Goal: Task Accomplishment & Management: Use online tool/utility

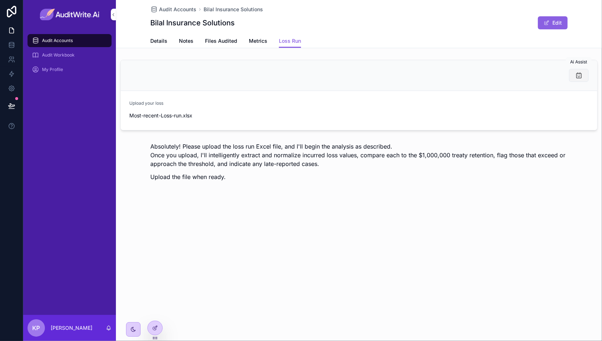
click at [579, 76] on icon "scrollable content" at bounding box center [578, 75] width 7 height 7
click at [9, 45] on icon at bounding box center [11, 44] width 7 height 7
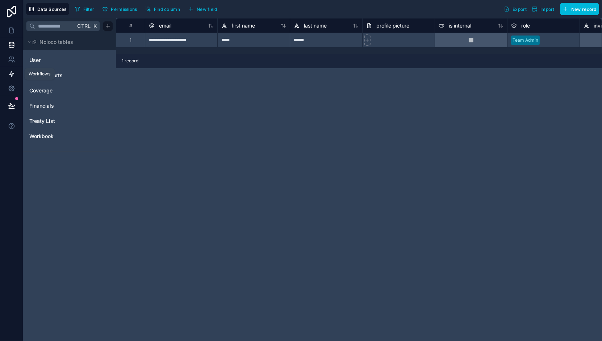
click at [12, 73] on icon at bounding box center [11, 73] width 4 height 5
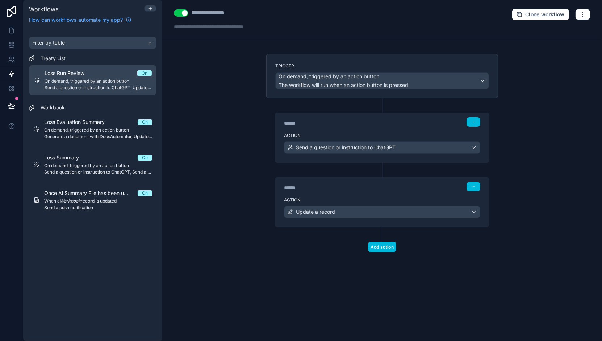
click at [355, 128] on div "****** Step 1" at bounding box center [382, 121] width 214 height 17
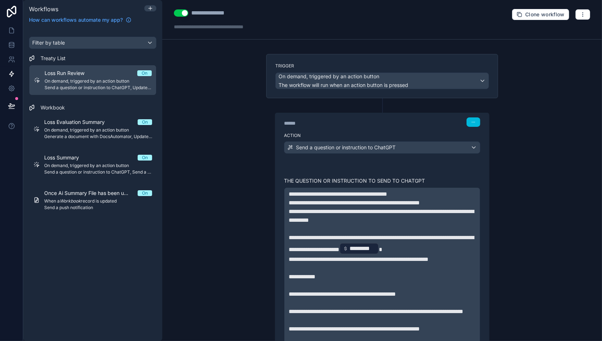
click at [382, 105] on icon at bounding box center [383, 105] width 2 height 0
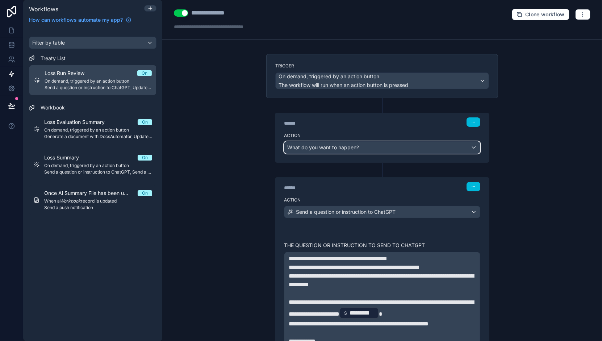
click at [357, 147] on div "What do you want to happen?" at bounding box center [382, 148] width 196 height 12
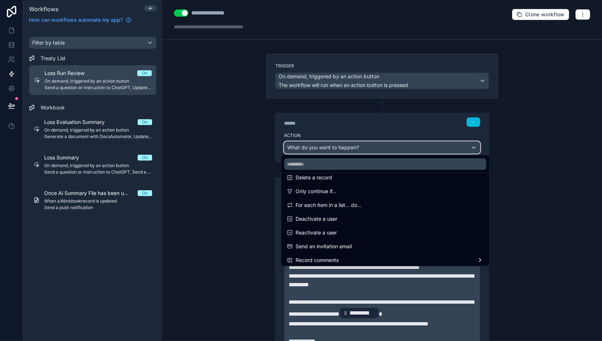
scroll to position [91, 0]
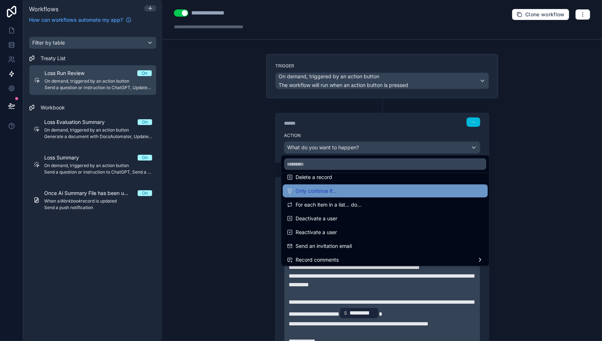
click at [381, 191] on div "Only continue if..." at bounding box center [385, 191] width 196 height 9
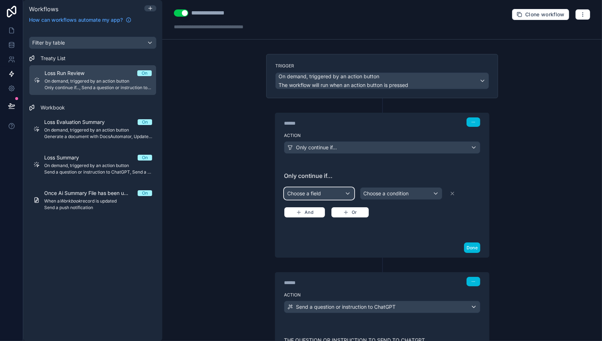
click at [322, 192] on div "Choose a field" at bounding box center [319, 194] width 70 height 12
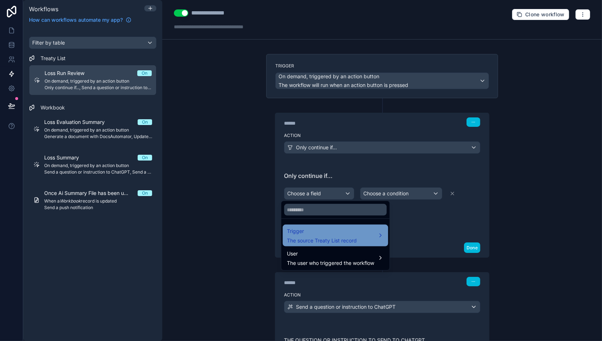
click at [331, 231] on span "Trigger" at bounding box center [322, 231] width 70 height 9
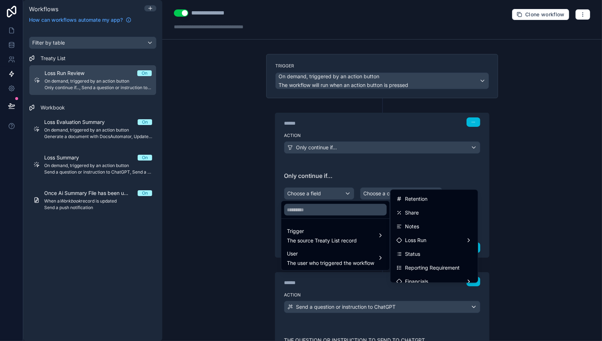
scroll to position [174, 0]
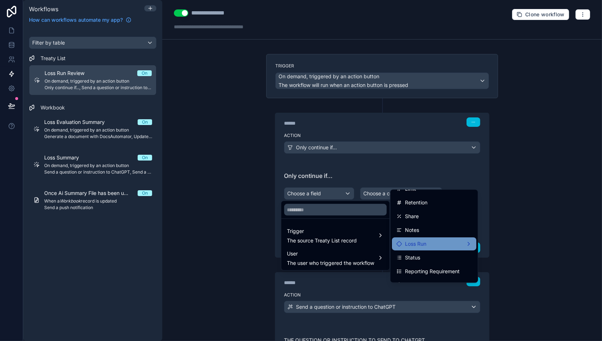
click at [446, 244] on div "Loss Run" at bounding box center [434, 244] width 76 height 9
click at [409, 246] on span "Loss Run" at bounding box center [415, 244] width 21 height 9
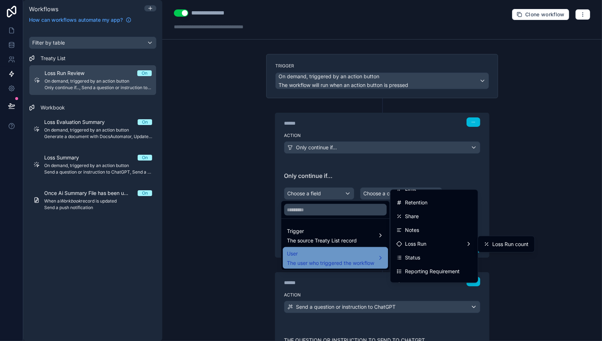
click at [359, 261] on span "The user who triggered the workflow" at bounding box center [330, 262] width 87 height 7
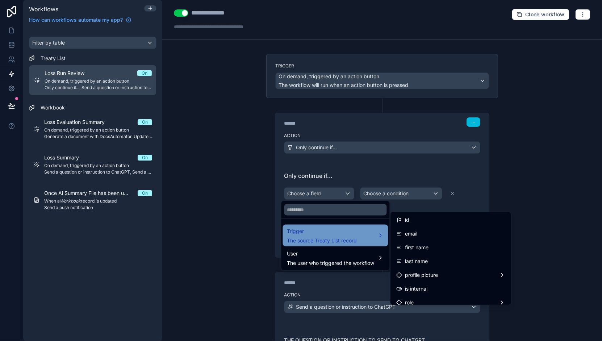
click at [366, 233] on div "Trigger The source Treaty List record" at bounding box center [335, 235] width 97 height 17
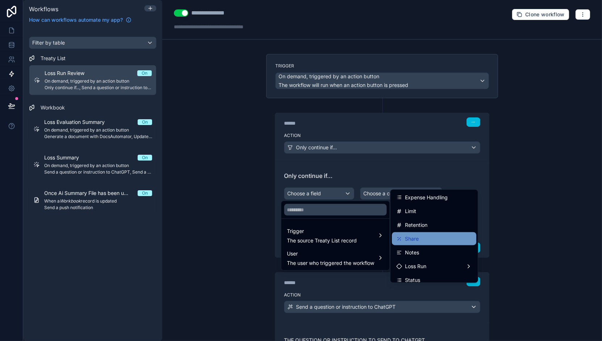
scroll to position [166, 0]
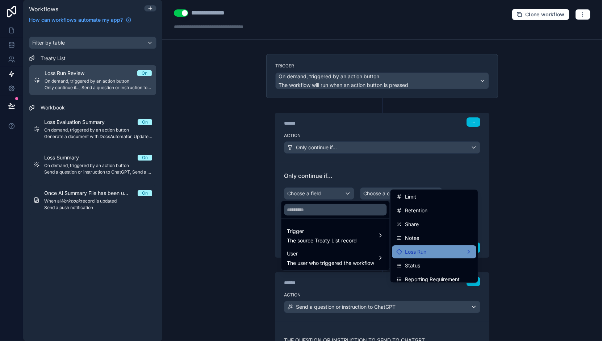
click at [431, 248] on div "Loss Run" at bounding box center [434, 251] width 76 height 9
click at [576, 166] on div at bounding box center [301, 170] width 602 height 341
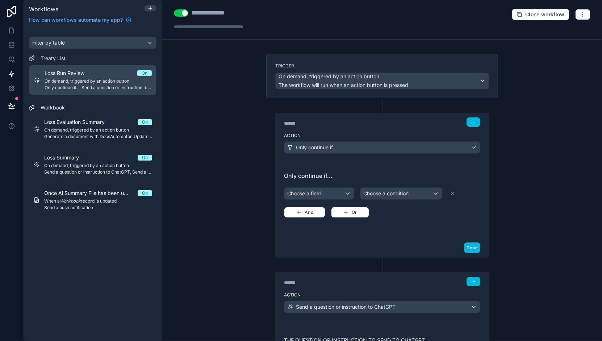
click at [72, 82] on span "On demand, triggered by an action button" at bounding box center [98, 81] width 107 height 6
click at [15, 42] on link at bounding box center [11, 45] width 23 height 14
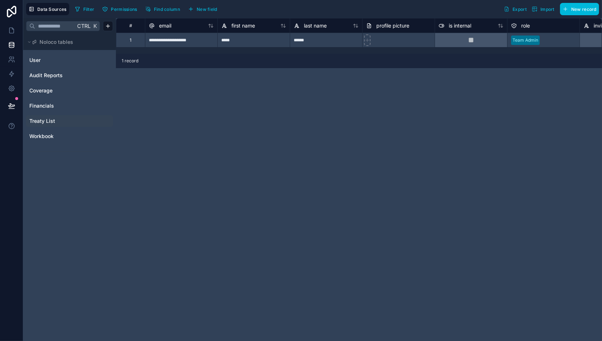
click at [63, 121] on link "Treaty List" at bounding box center [58, 120] width 59 height 7
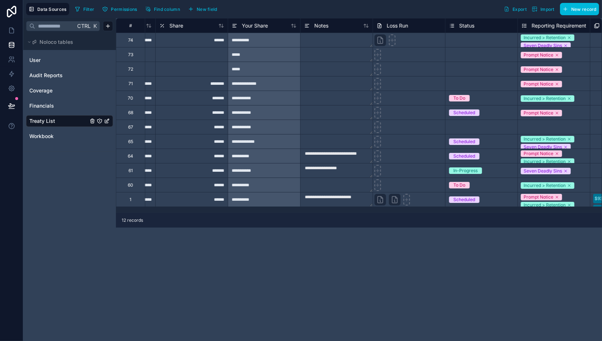
scroll to position [0, 860]
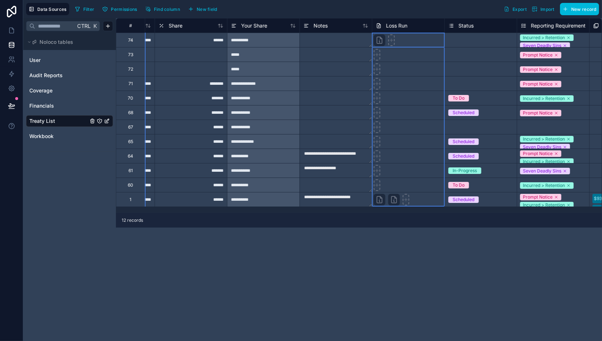
click at [397, 24] on span "Loss Run" at bounding box center [396, 25] width 21 height 7
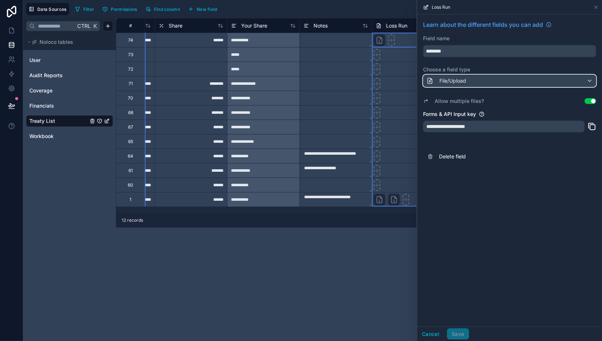
click at [556, 80] on div "File/Upload" at bounding box center [510, 81] width 172 height 12
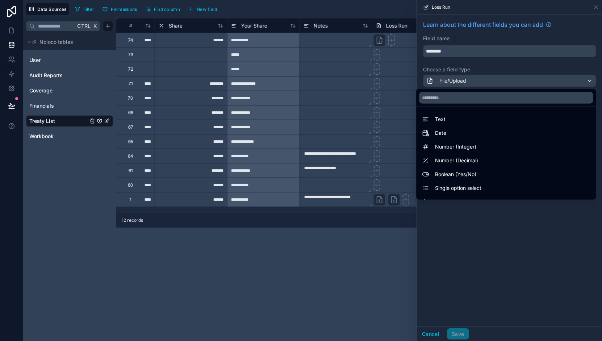
click at [556, 80] on div at bounding box center [509, 170] width 185 height 341
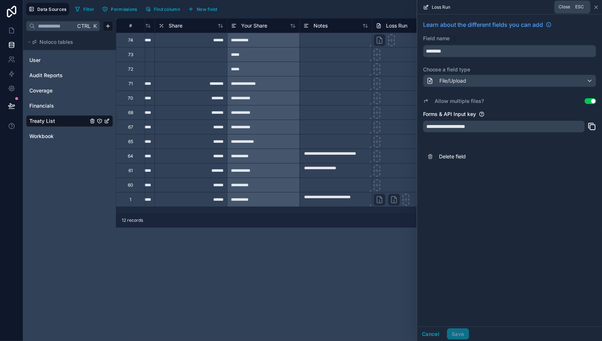
click at [597, 9] on icon at bounding box center [597, 7] width 6 height 6
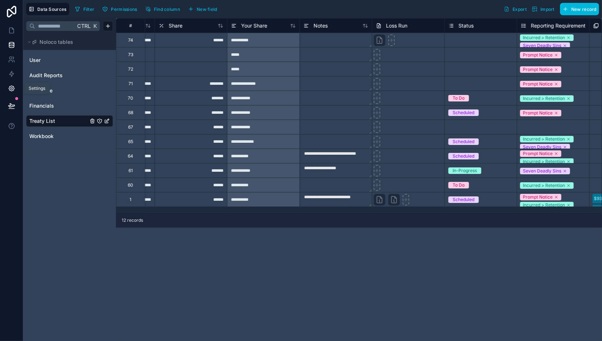
click at [16, 86] on link at bounding box center [11, 88] width 23 height 14
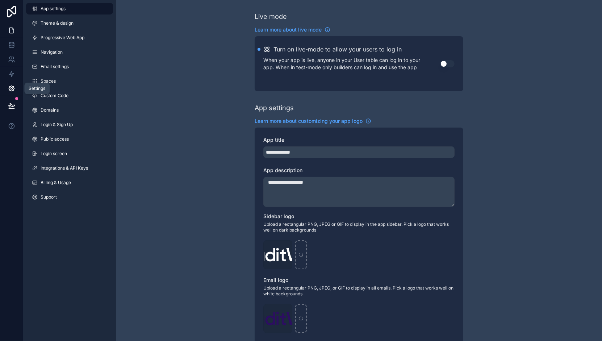
click at [10, 32] on icon at bounding box center [11, 30] width 7 height 7
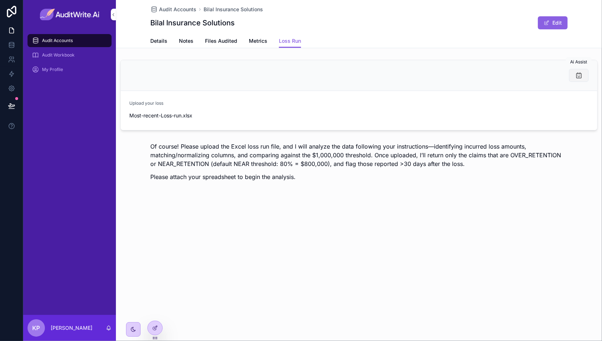
click at [581, 73] on icon "scrollable content" at bounding box center [578, 75] width 7 height 7
click at [11, 76] on icon at bounding box center [11, 73] width 4 height 5
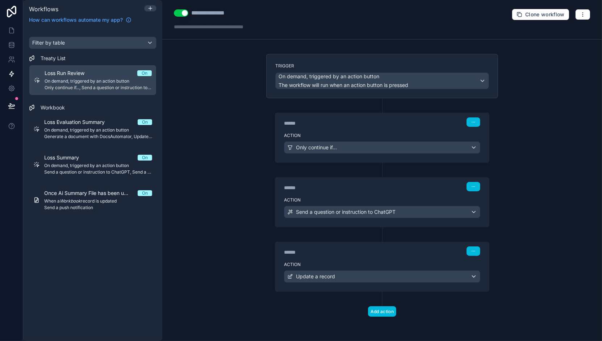
click at [377, 120] on div "******" at bounding box center [338, 123] width 109 height 7
click at [391, 130] on div "Action Only continue if..." at bounding box center [382, 146] width 214 height 33
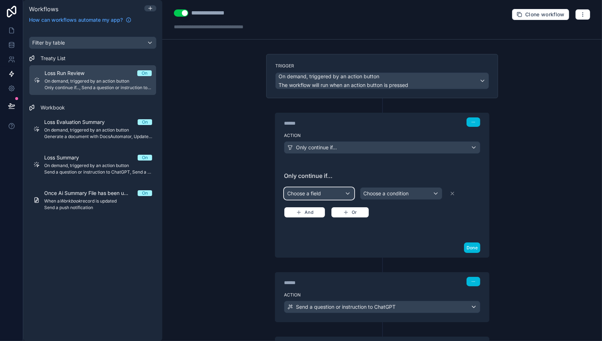
click at [331, 197] on div "Choose a field" at bounding box center [319, 194] width 70 height 12
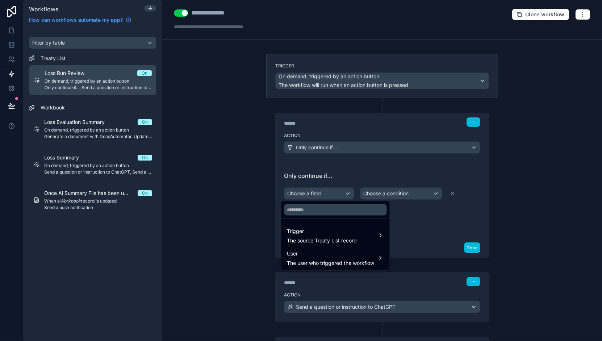
click at [470, 120] on div at bounding box center [301, 170] width 602 height 341
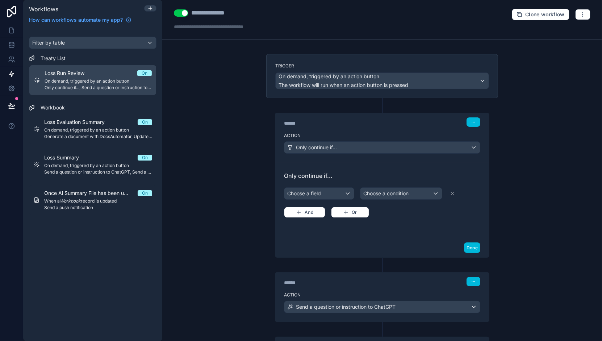
click at [471, 120] on icon "button" at bounding box center [473, 122] width 4 height 4
click at [490, 149] on span "Delete" at bounding box center [484, 149] width 13 height 6
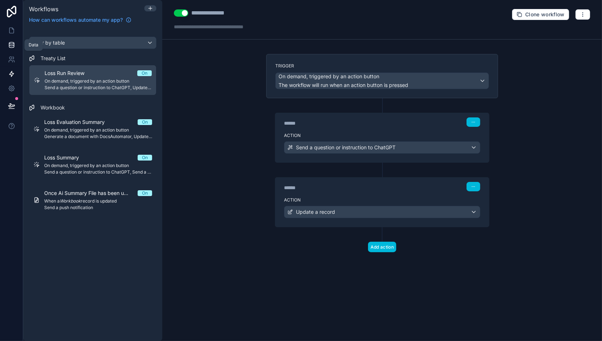
click at [11, 50] on link at bounding box center [11, 45] width 23 height 14
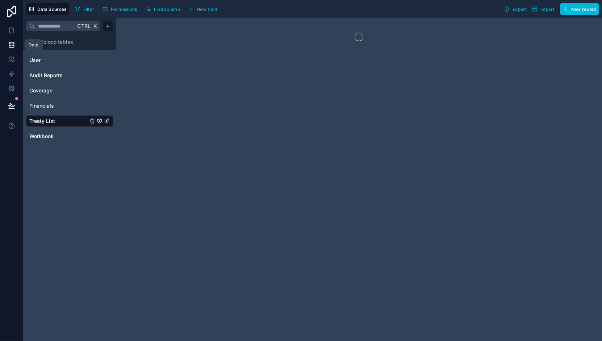
click at [11, 50] on link at bounding box center [11, 45] width 23 height 14
